Goal: Transaction & Acquisition: Purchase product/service

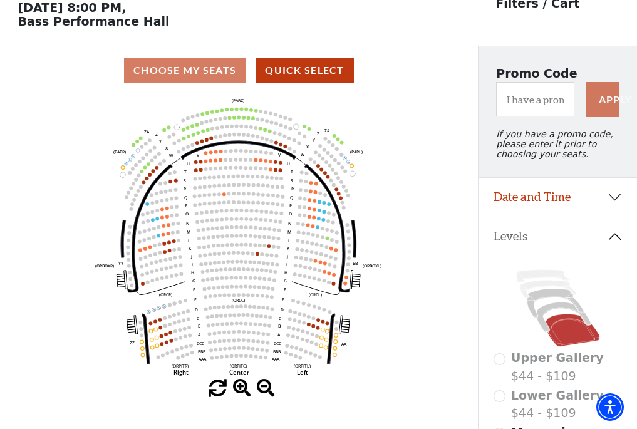
scroll to position [58, 0]
